Goal: Transaction & Acquisition: Purchase product/service

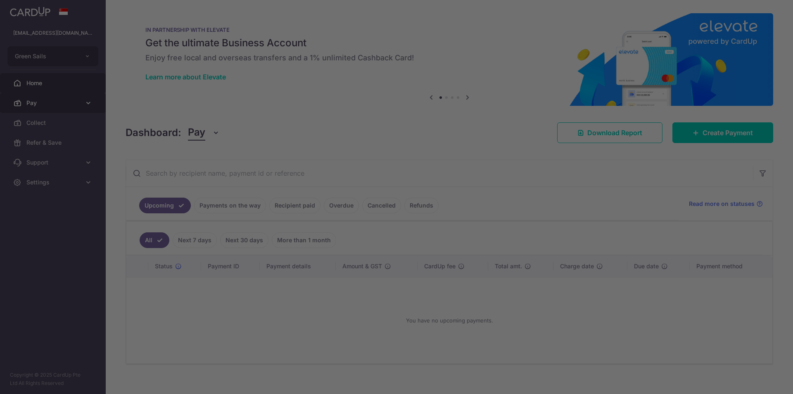
click at [36, 102] on body "contact@greensails.sg Green Sails Add new company Green Sails Home Pay Payments…" at bounding box center [396, 197] width 793 height 394
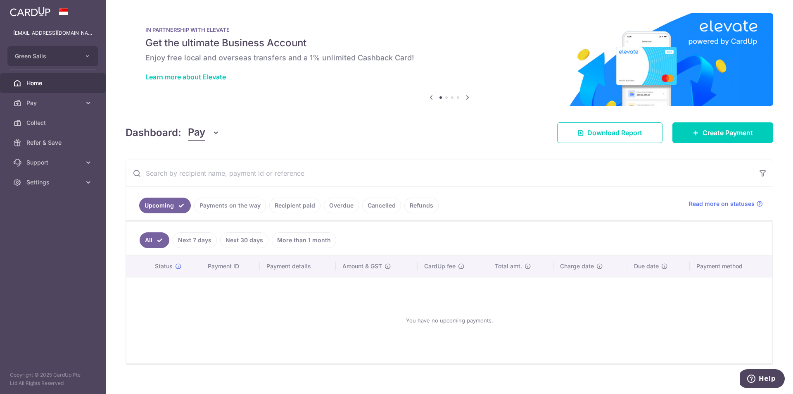
scroll to position [10, 0]
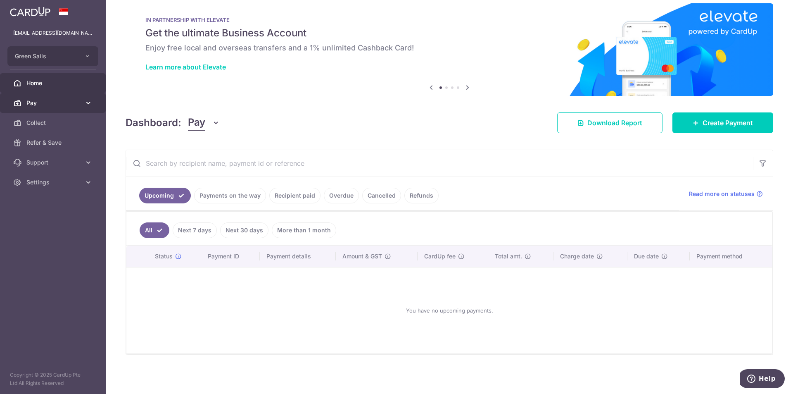
click at [35, 102] on span "Pay" at bounding box center [53, 103] width 55 height 8
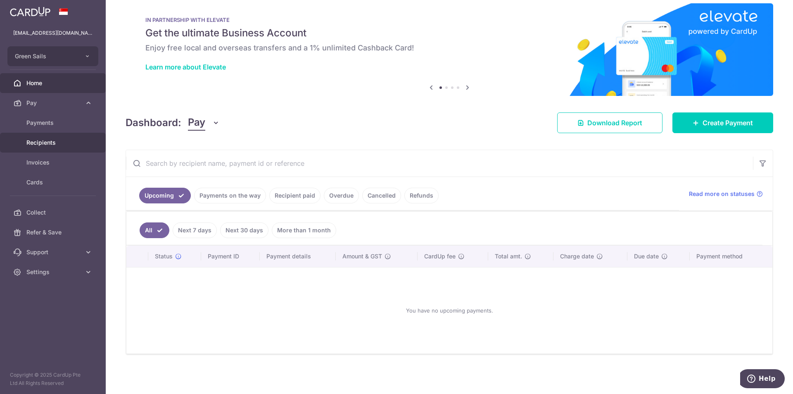
click at [45, 142] on span "Recipients" at bounding box center [53, 142] width 55 height 8
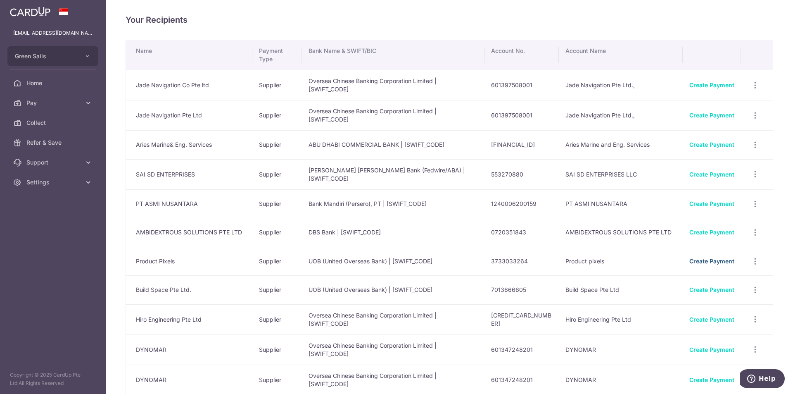
click at [702, 262] on link "Create Payment" at bounding box center [712, 260] width 45 height 7
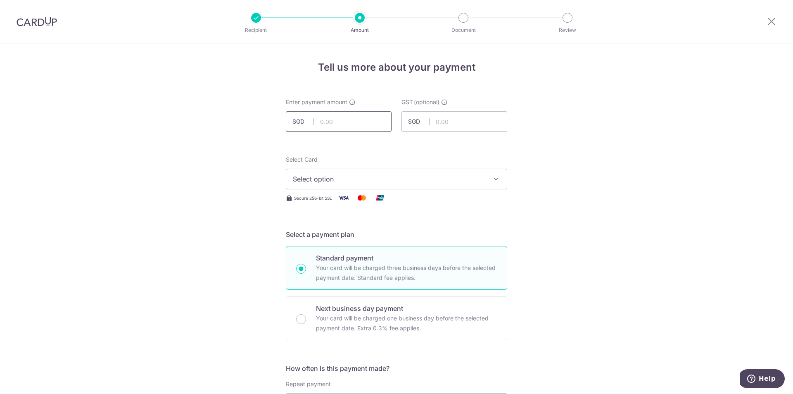
click at [340, 115] on input "text" at bounding box center [339, 121] width 106 height 21
type input "4,800.00"
click at [494, 179] on icon "button" at bounding box center [496, 179] width 8 height 8
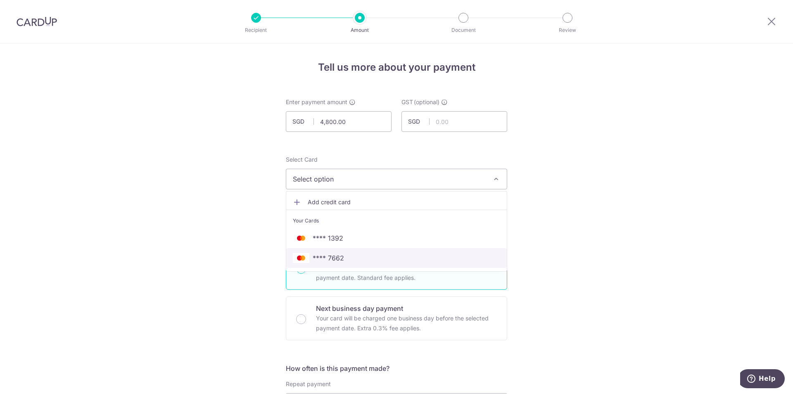
click at [334, 255] on span "**** 7662" at bounding box center [328, 258] width 31 height 10
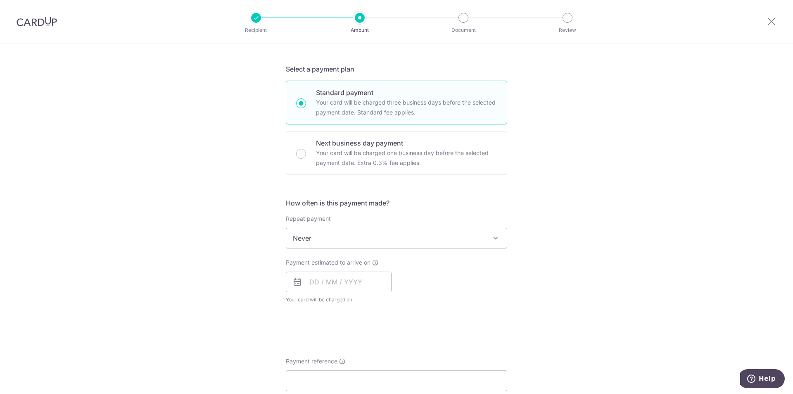
scroll to position [207, 0]
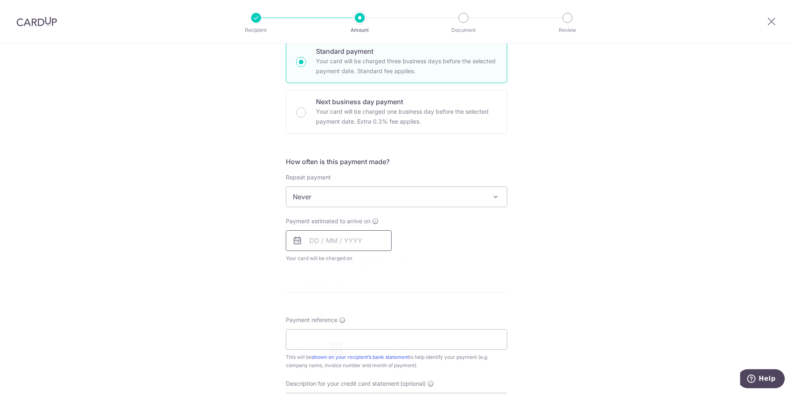
click at [329, 242] on input "text" at bounding box center [339, 240] width 106 height 21
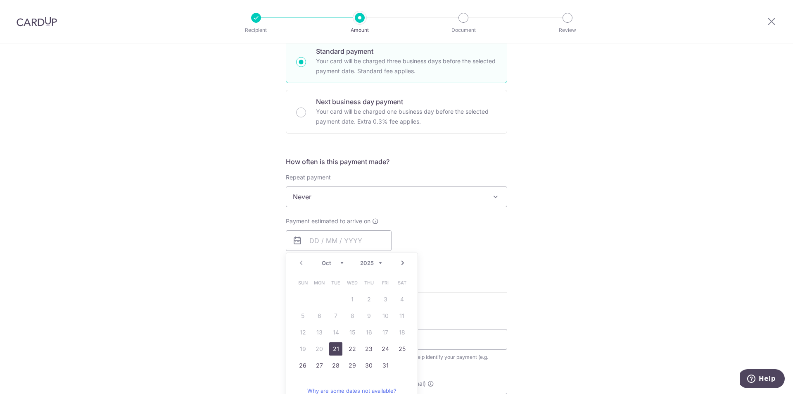
click at [336, 346] on link "21" at bounding box center [335, 348] width 13 height 13
type input "[DATE]"
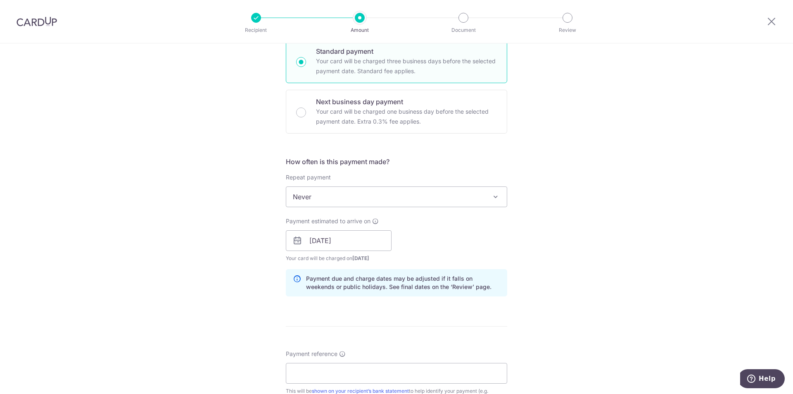
scroll to position [331, 0]
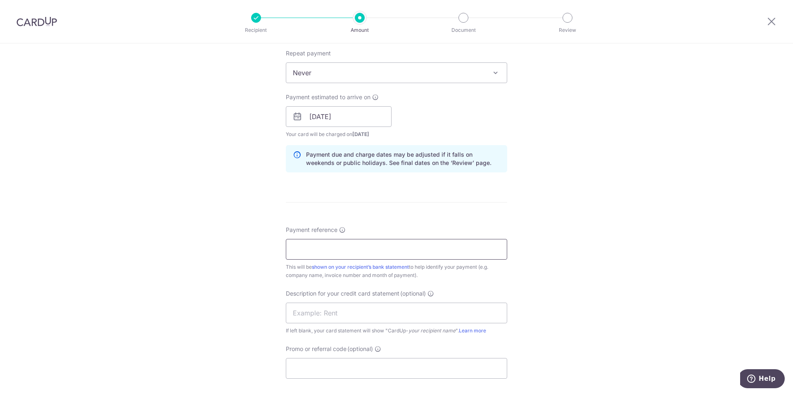
click at [326, 248] on input "Payment reference" at bounding box center [396, 249] width 221 height 21
type input "Consultancy charges"
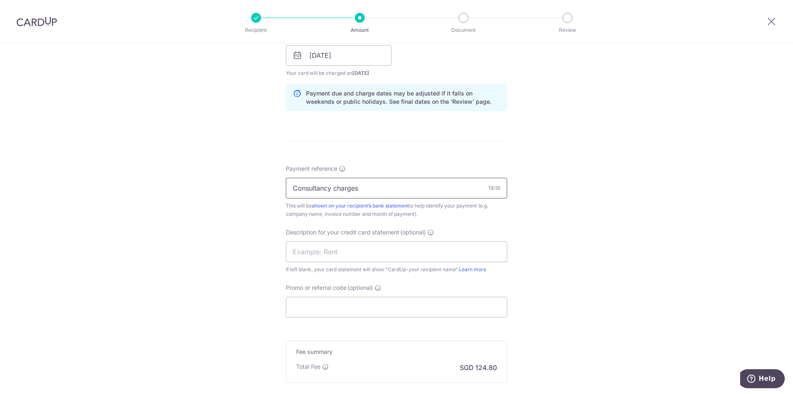
scroll to position [413, 0]
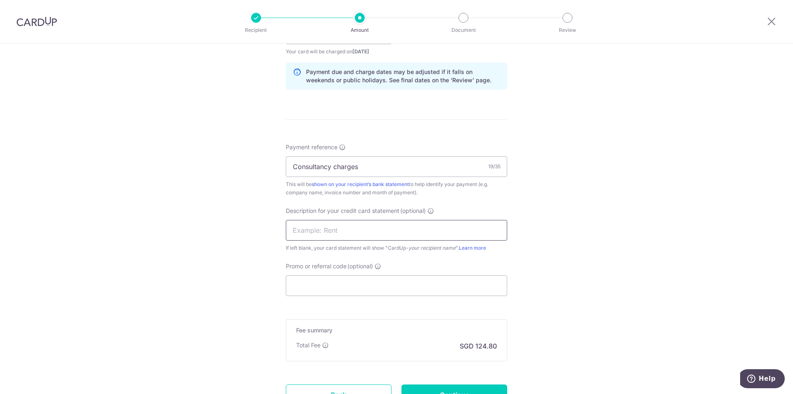
click at [329, 229] on input "text" at bounding box center [396, 230] width 221 height 21
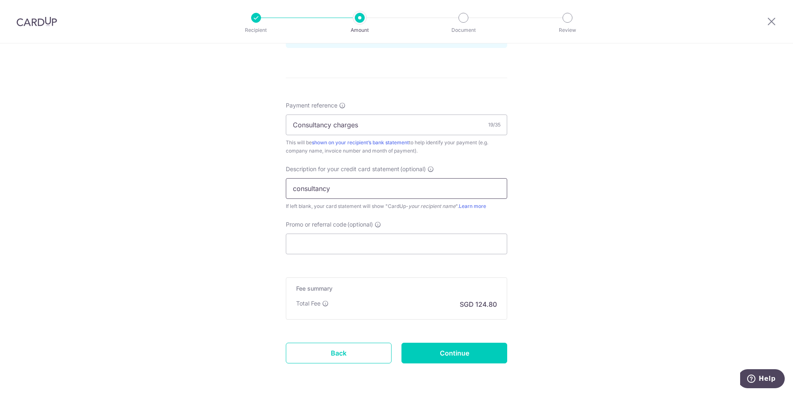
scroll to position [486, 0]
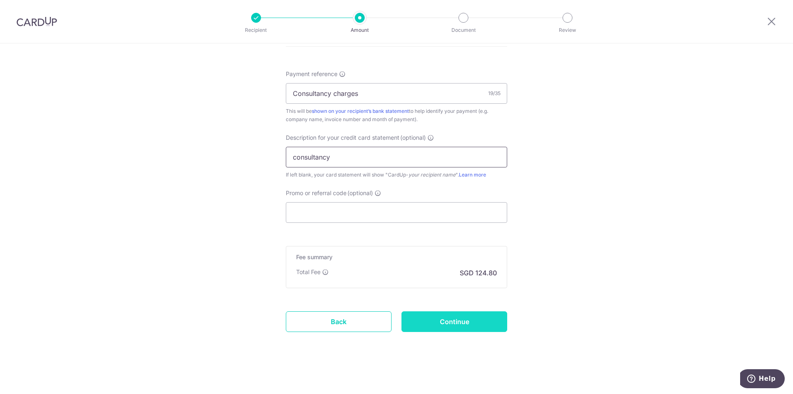
type input "consultancy"
click at [452, 320] on input "Continue" at bounding box center [455, 321] width 106 height 21
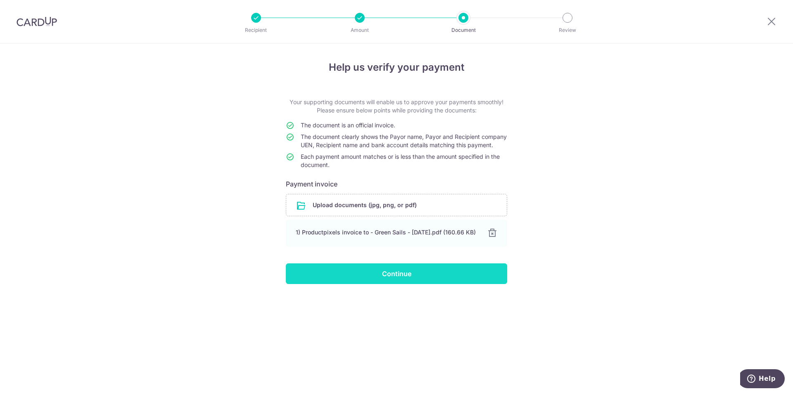
click at [400, 284] on input "Continue" at bounding box center [396, 273] width 221 height 21
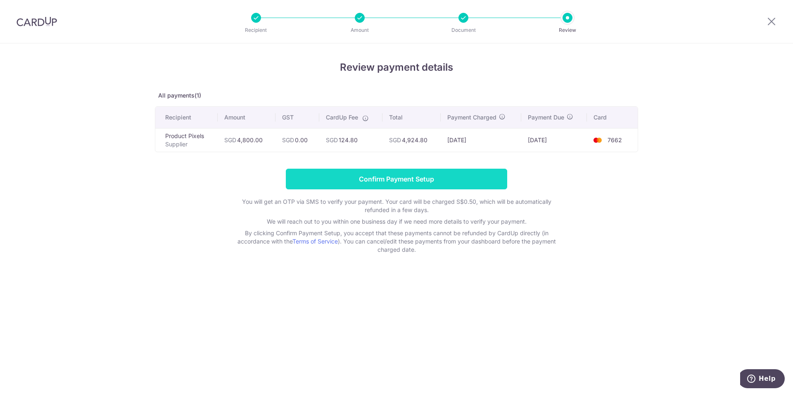
click at [392, 179] on input "Confirm Payment Setup" at bounding box center [396, 179] width 221 height 21
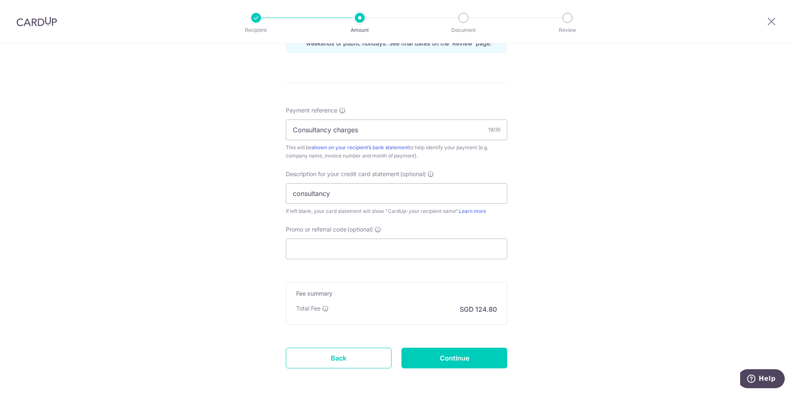
scroll to position [520, 0]
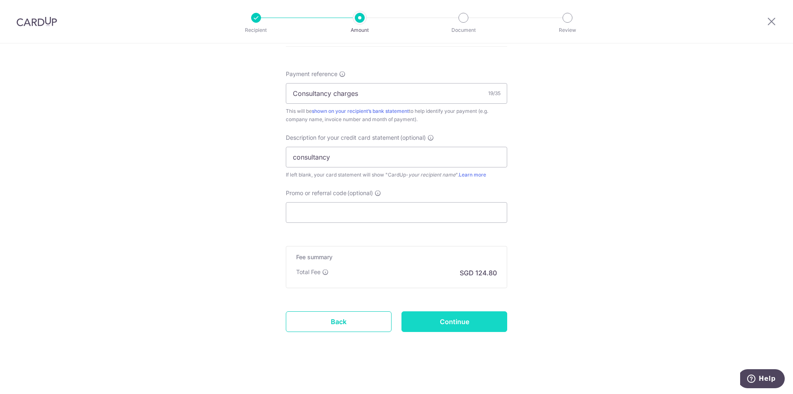
click at [454, 322] on input "Continue" at bounding box center [455, 321] width 106 height 21
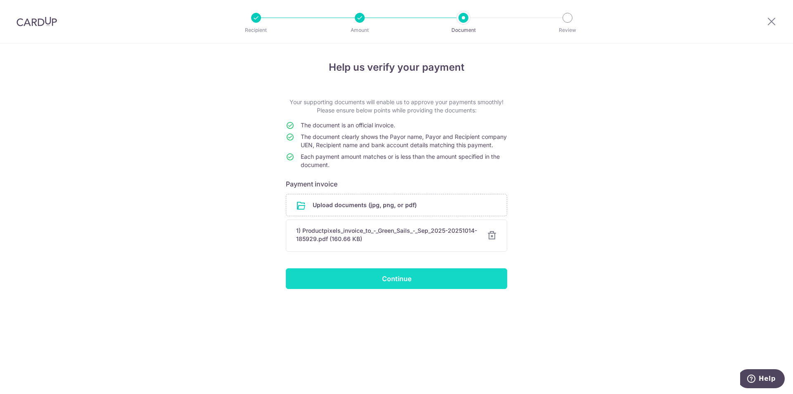
click at [395, 287] on input "Continue" at bounding box center [396, 278] width 221 height 21
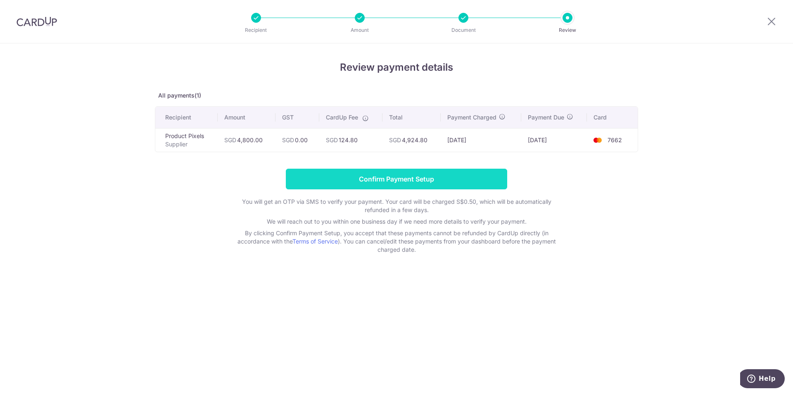
click at [381, 177] on input "Confirm Payment Setup" at bounding box center [396, 179] width 221 height 21
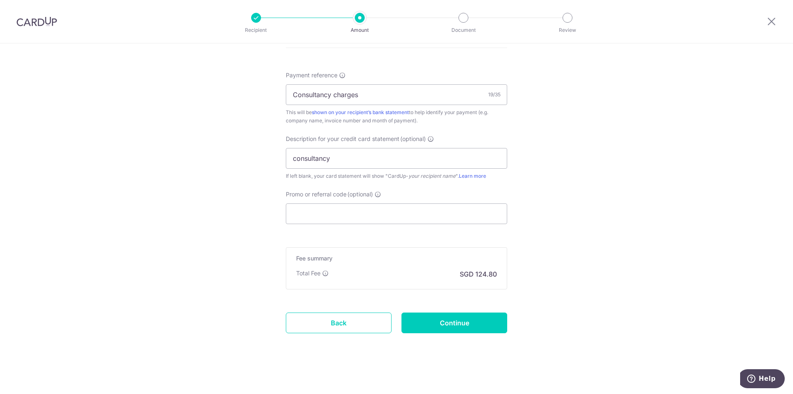
scroll to position [520, 0]
click at [448, 321] on input "Continue" at bounding box center [455, 321] width 106 height 21
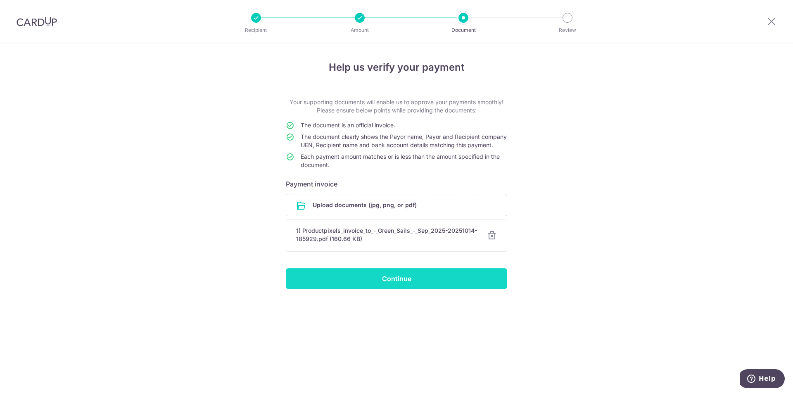
click at [399, 284] on input "Continue" at bounding box center [396, 278] width 221 height 21
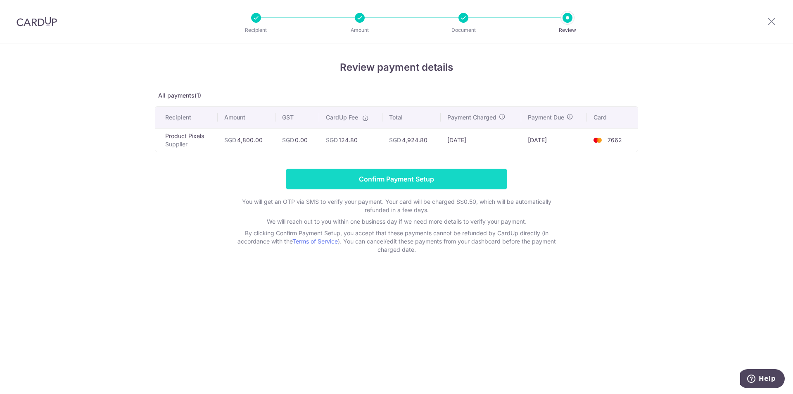
click at [398, 178] on input "Confirm Payment Setup" at bounding box center [396, 179] width 221 height 21
